Goal: Task Accomplishment & Management: Manage account settings

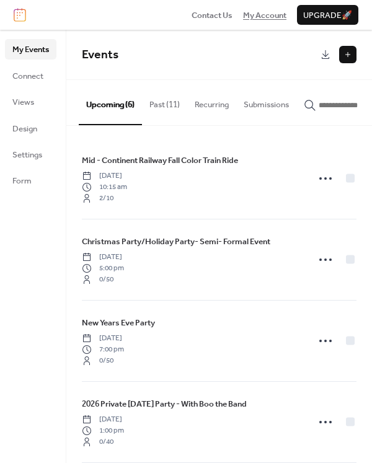
click at [271, 16] on span "My Account" at bounding box center [264, 15] width 43 height 12
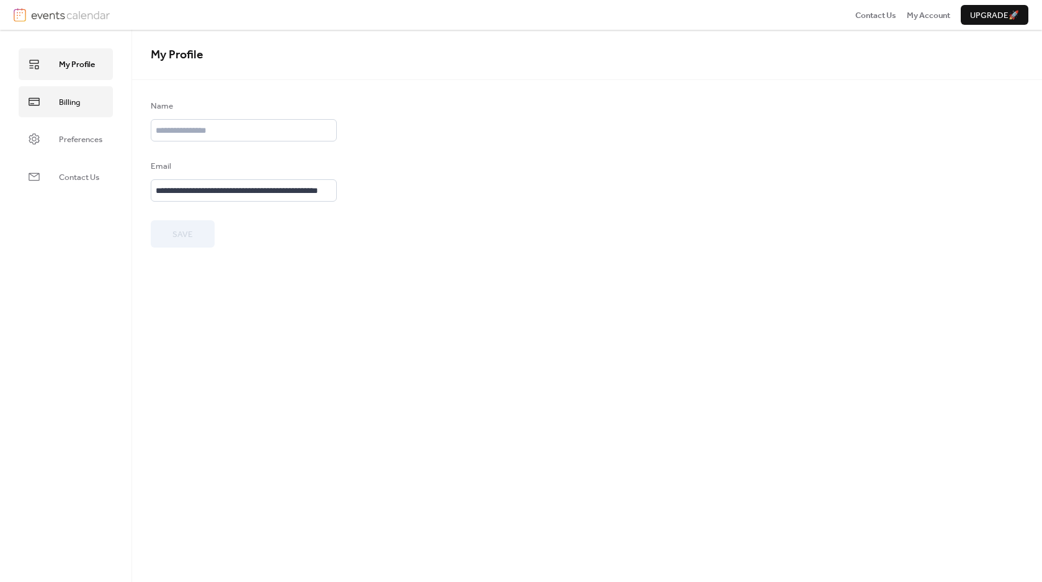
click at [65, 96] on span "Billing" at bounding box center [69, 102] width 21 height 12
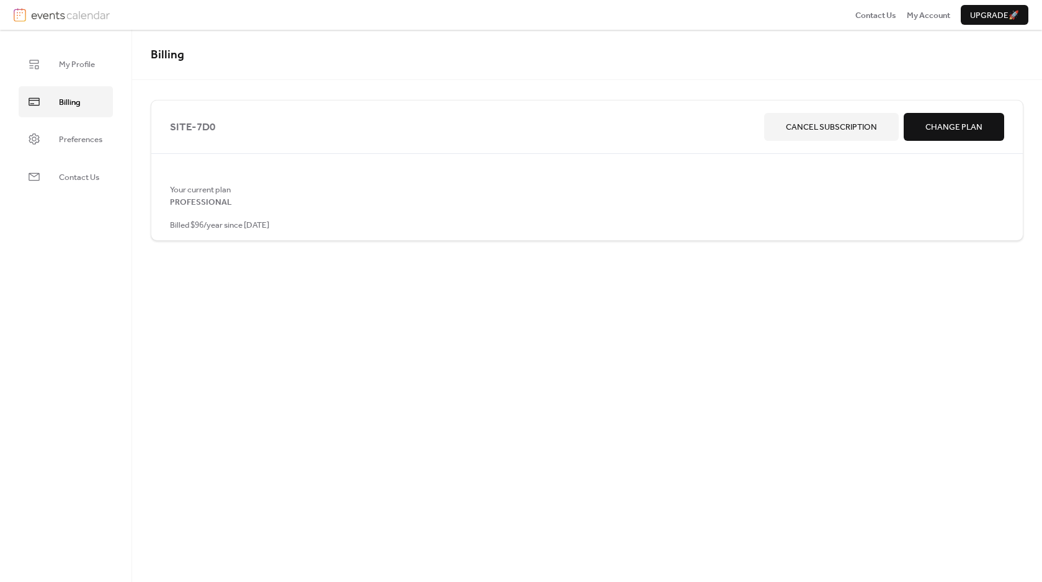
click at [859, 121] on span "Cancel Subscription" at bounding box center [831, 127] width 91 height 12
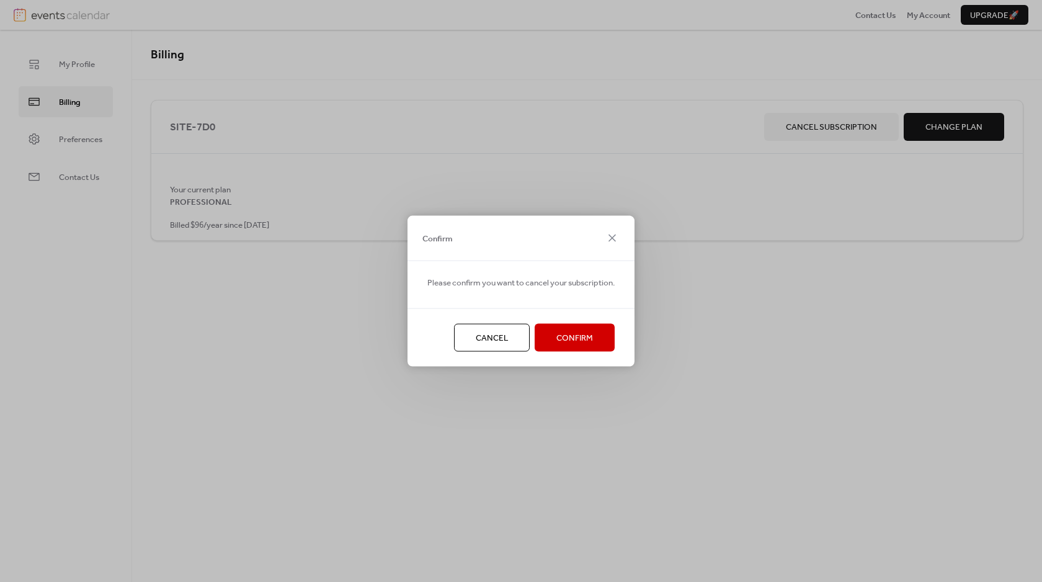
click at [586, 337] on span "Confirm" at bounding box center [575, 338] width 37 height 12
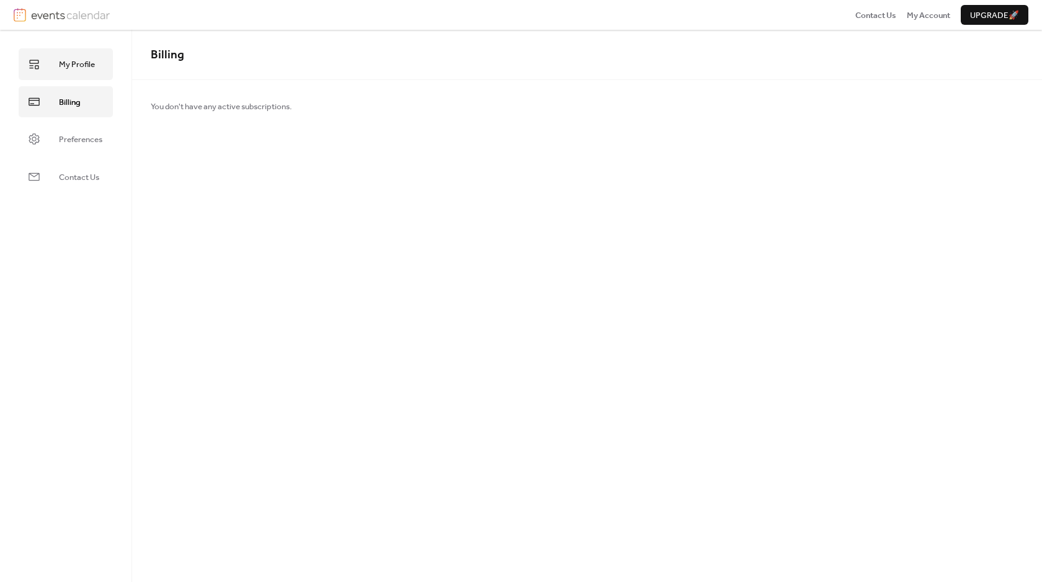
click at [68, 76] on link "My Profile" at bounding box center [66, 63] width 94 height 31
click at [79, 105] on span "Billing" at bounding box center [69, 102] width 21 height 12
click at [78, 144] on span "Preferences" at bounding box center [80, 139] width 43 height 12
click at [70, 56] on link "My Profile" at bounding box center [66, 63] width 94 height 31
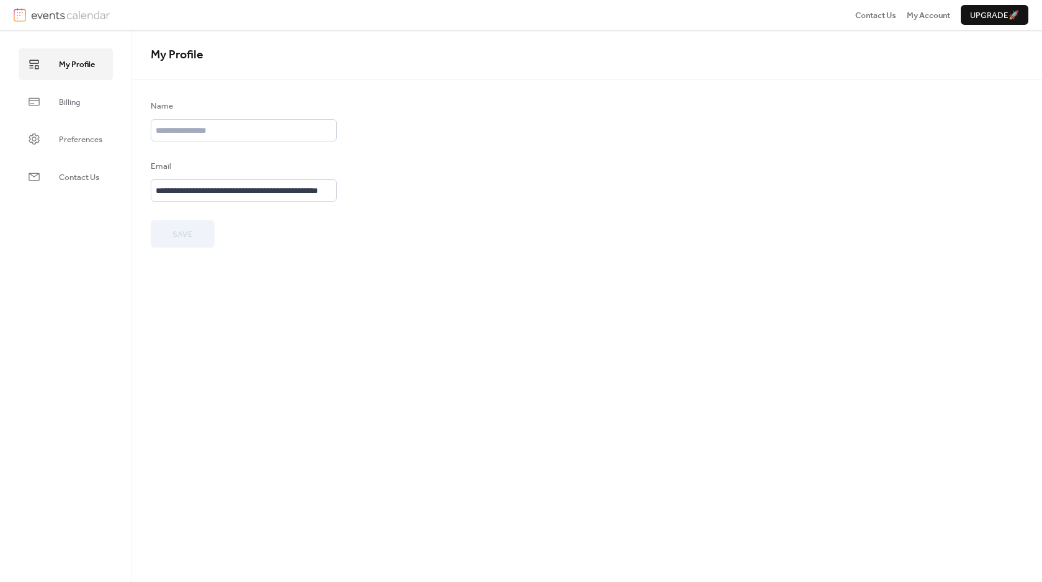
click at [48, 20] on img at bounding box center [70, 15] width 79 height 14
